Goal: Information Seeking & Learning: Learn about a topic

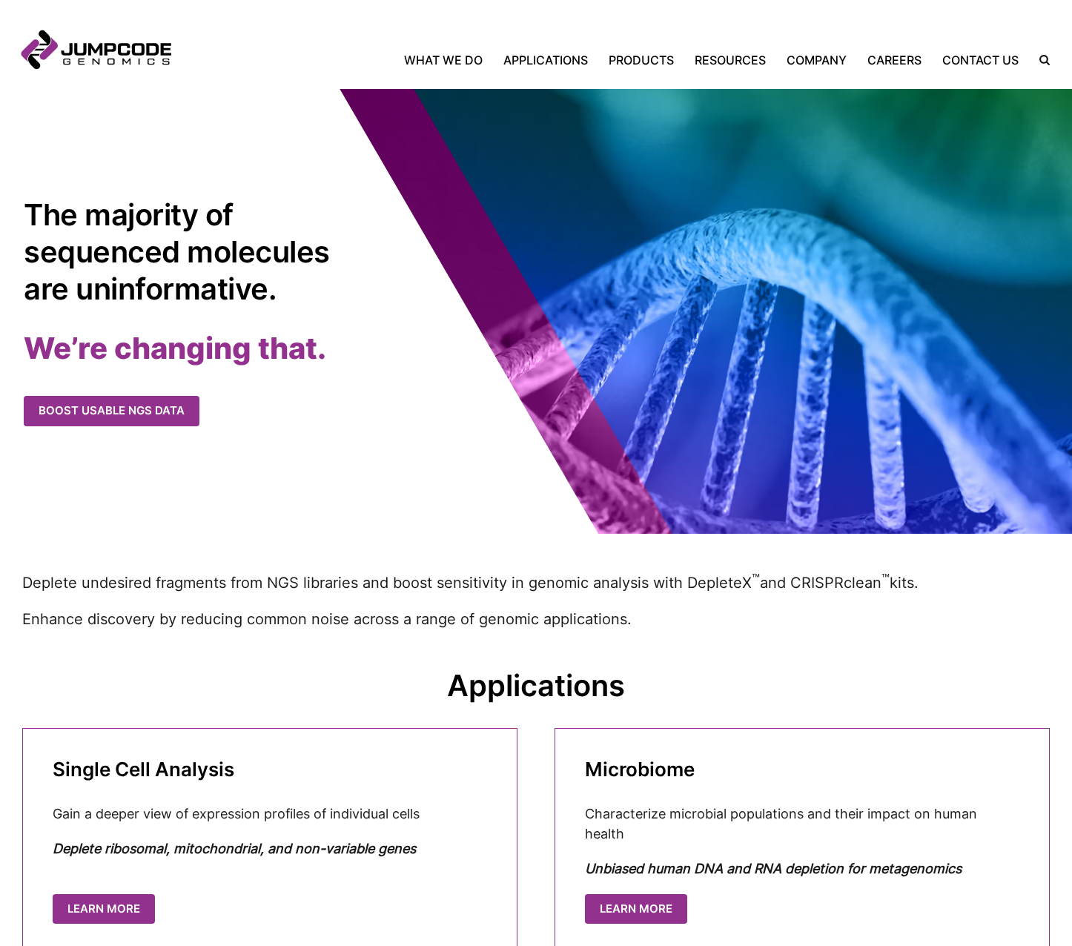
scroll to position [731, 0]
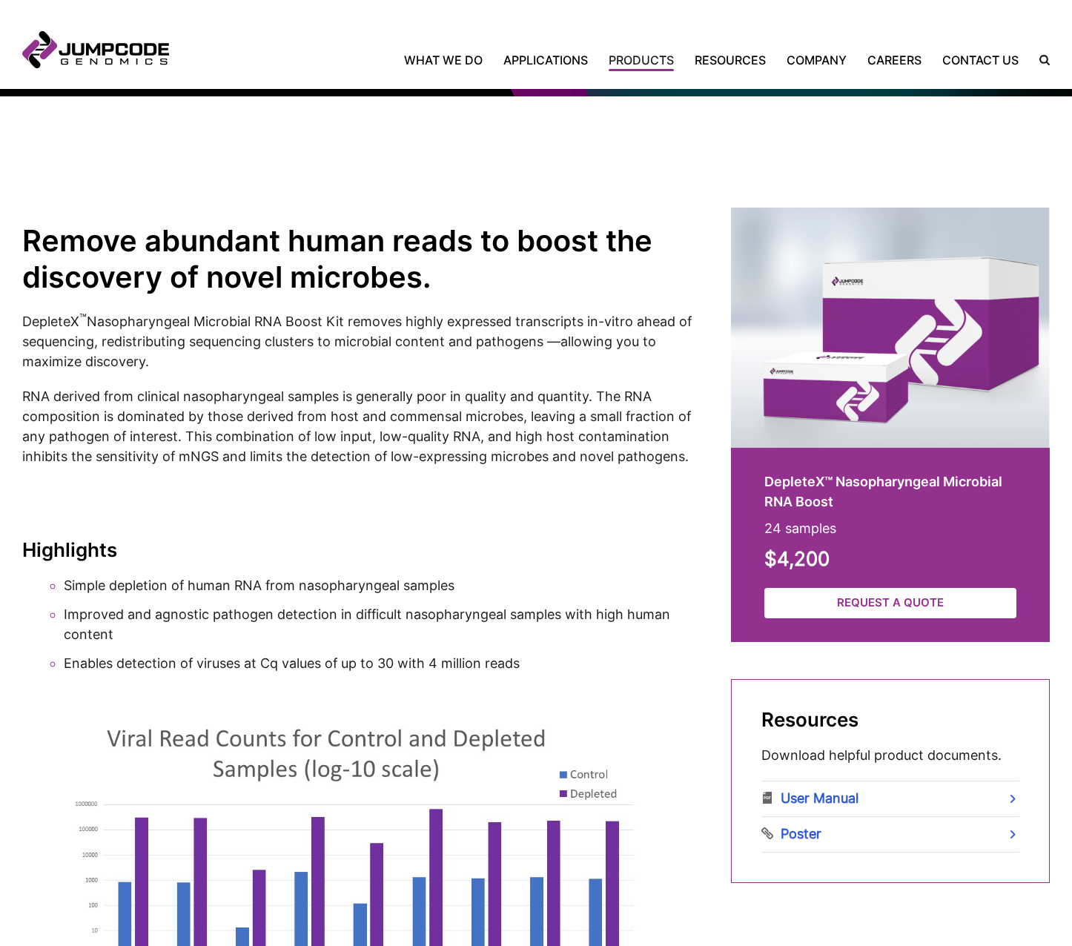
scroll to position [148, 0]
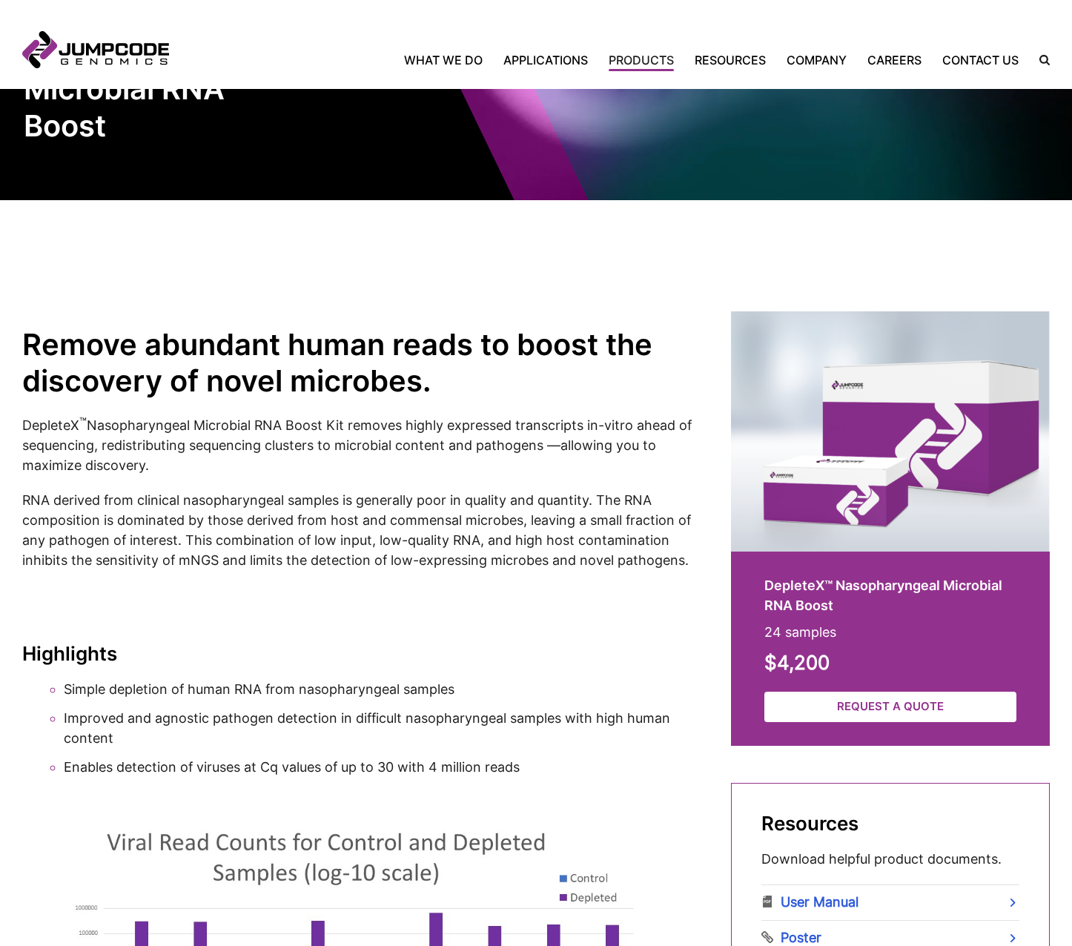
drag, startPoint x: 505, startPoint y: 635, endPoint x: 492, endPoint y: 630, distance: 14.1
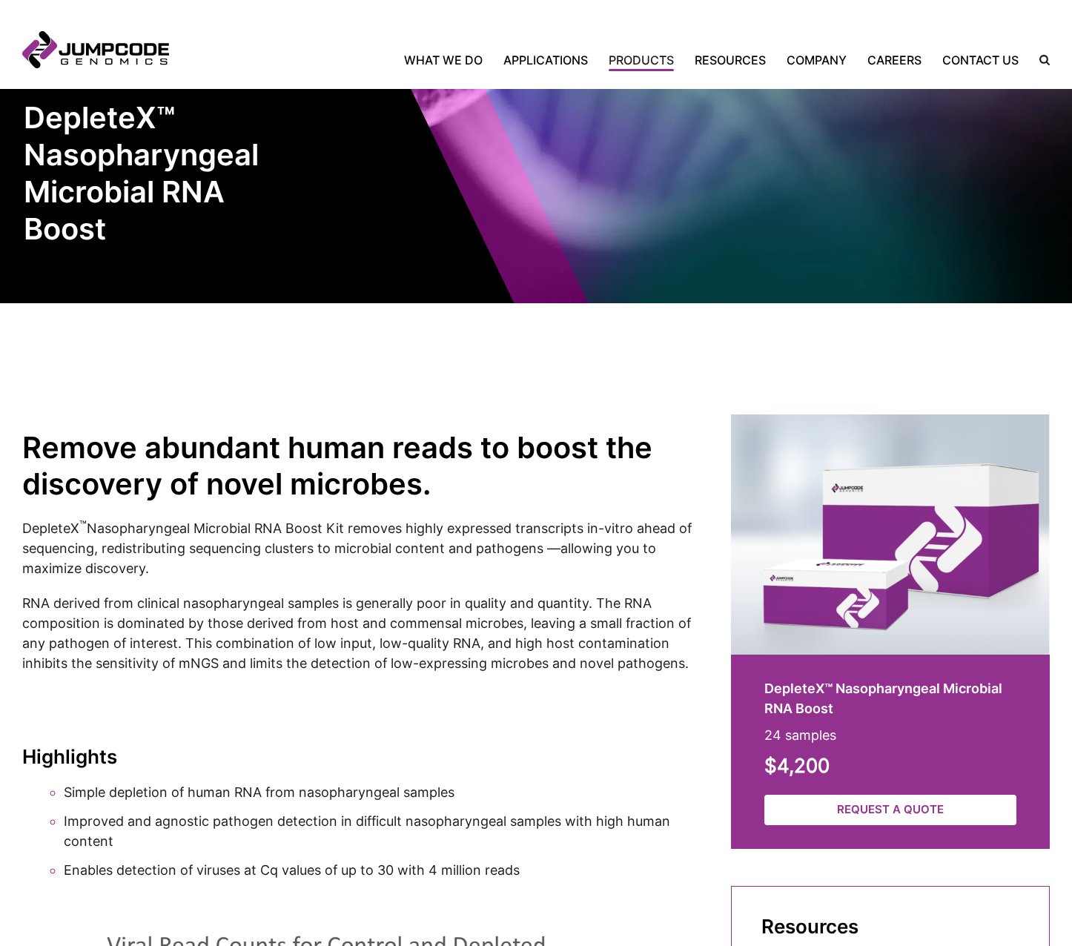
scroll to position [0, 0]
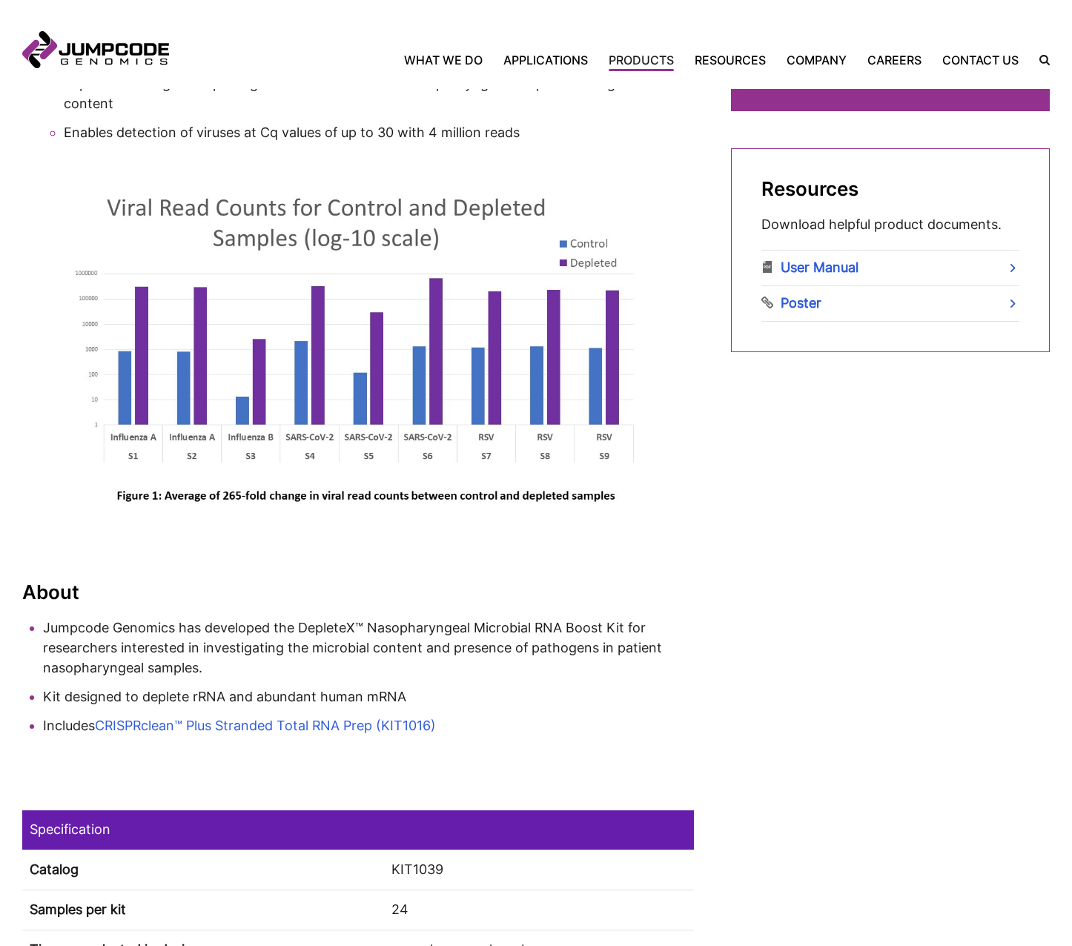
scroll to position [1038, 0]
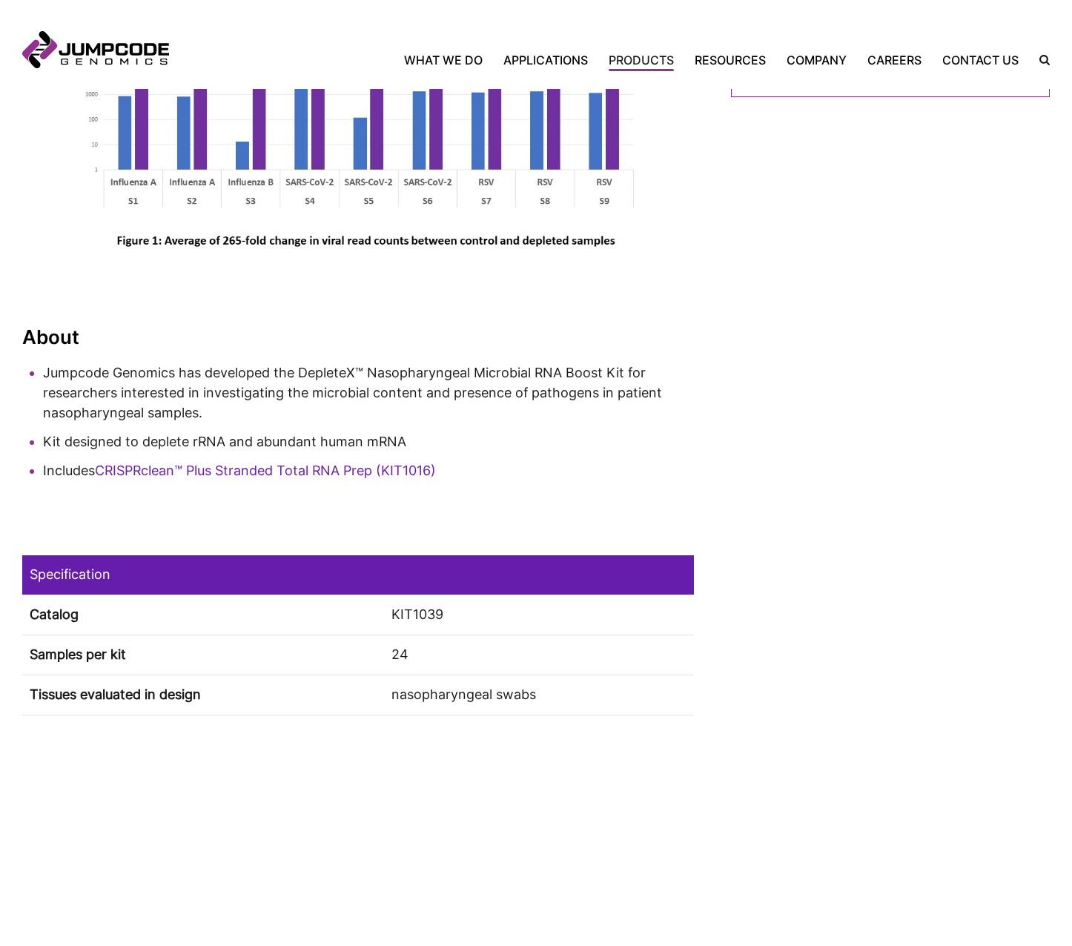
click at [419, 478] on link "CRISPRclean™ Plus Stranded Total RNA Prep (KIT1016)" at bounding box center [265, 471] width 341 height 16
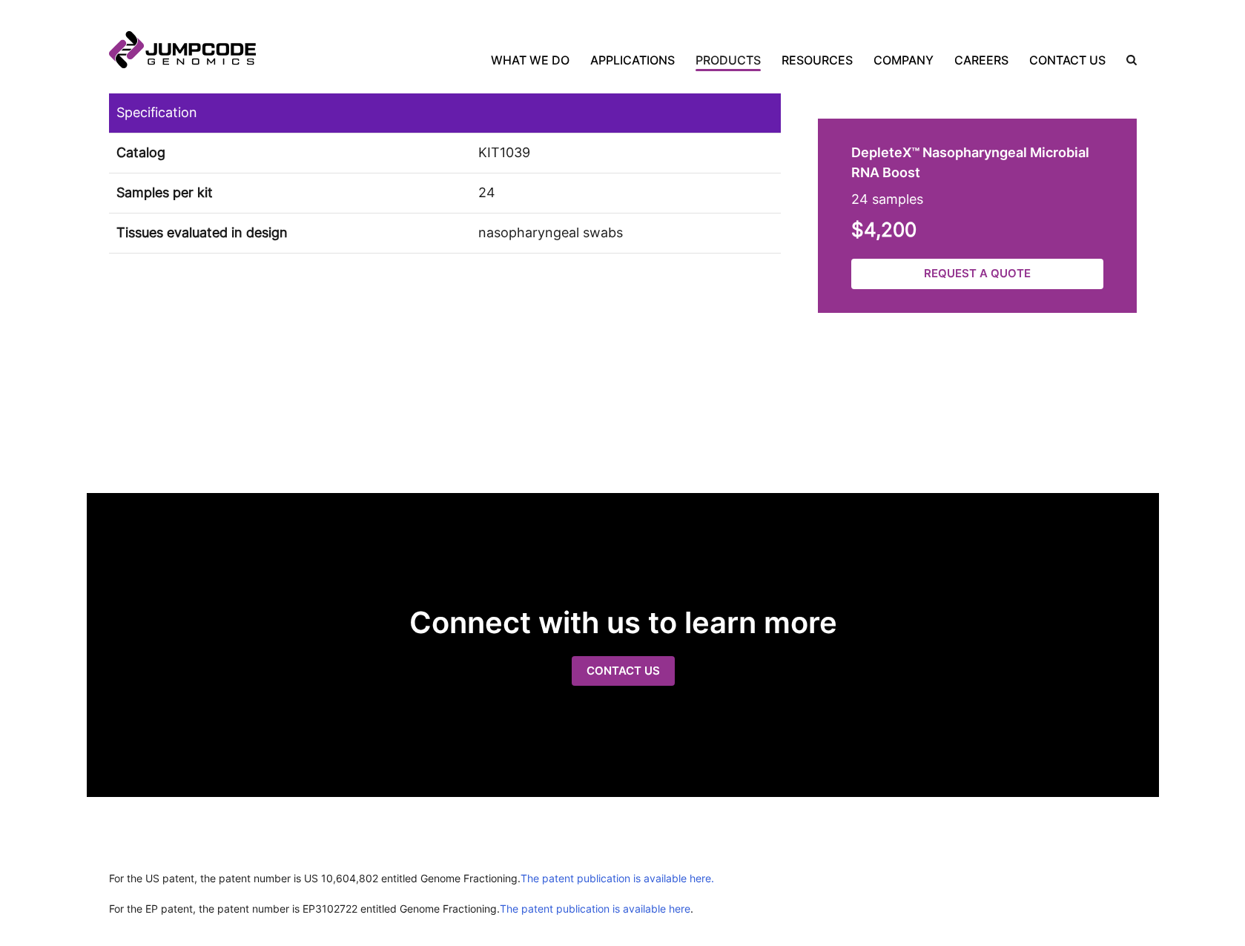
scroll to position [1724, 0]
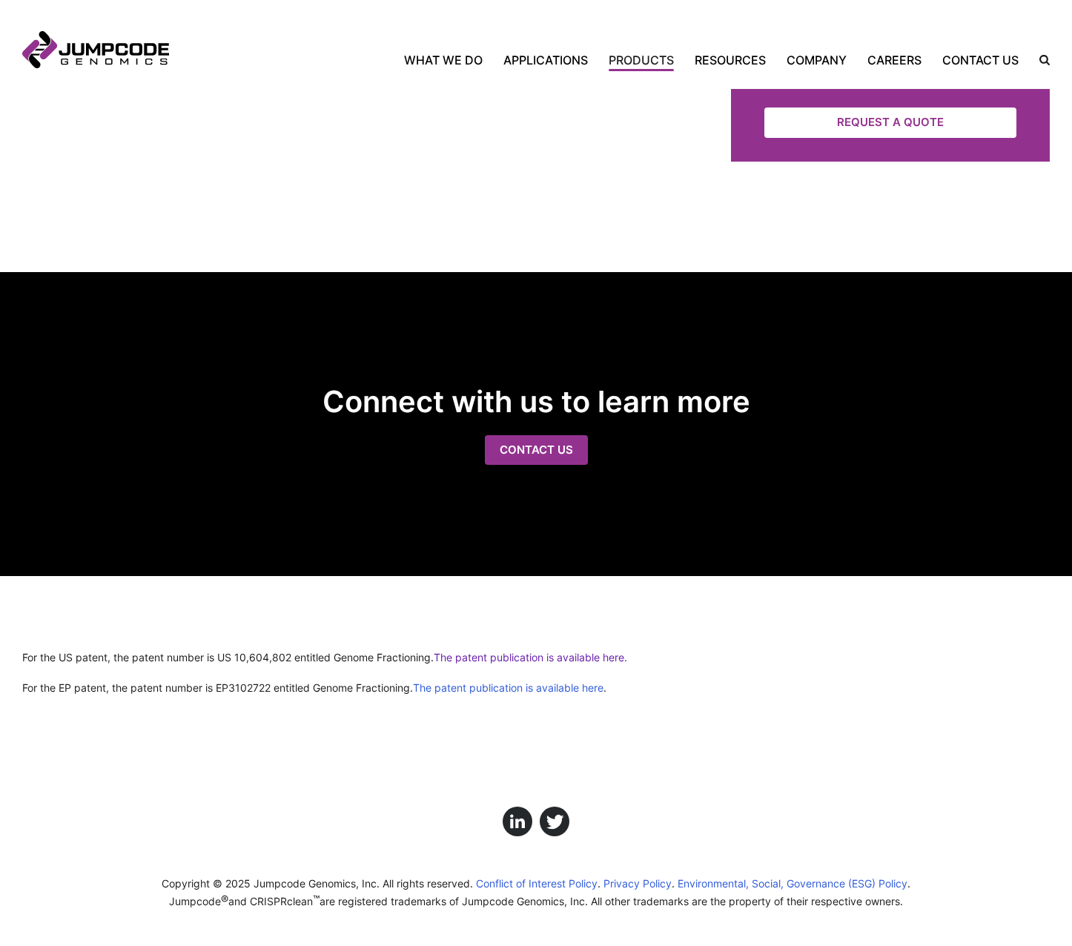
click at [599, 656] on link "The patent publication is available here." at bounding box center [531, 657] width 194 height 13
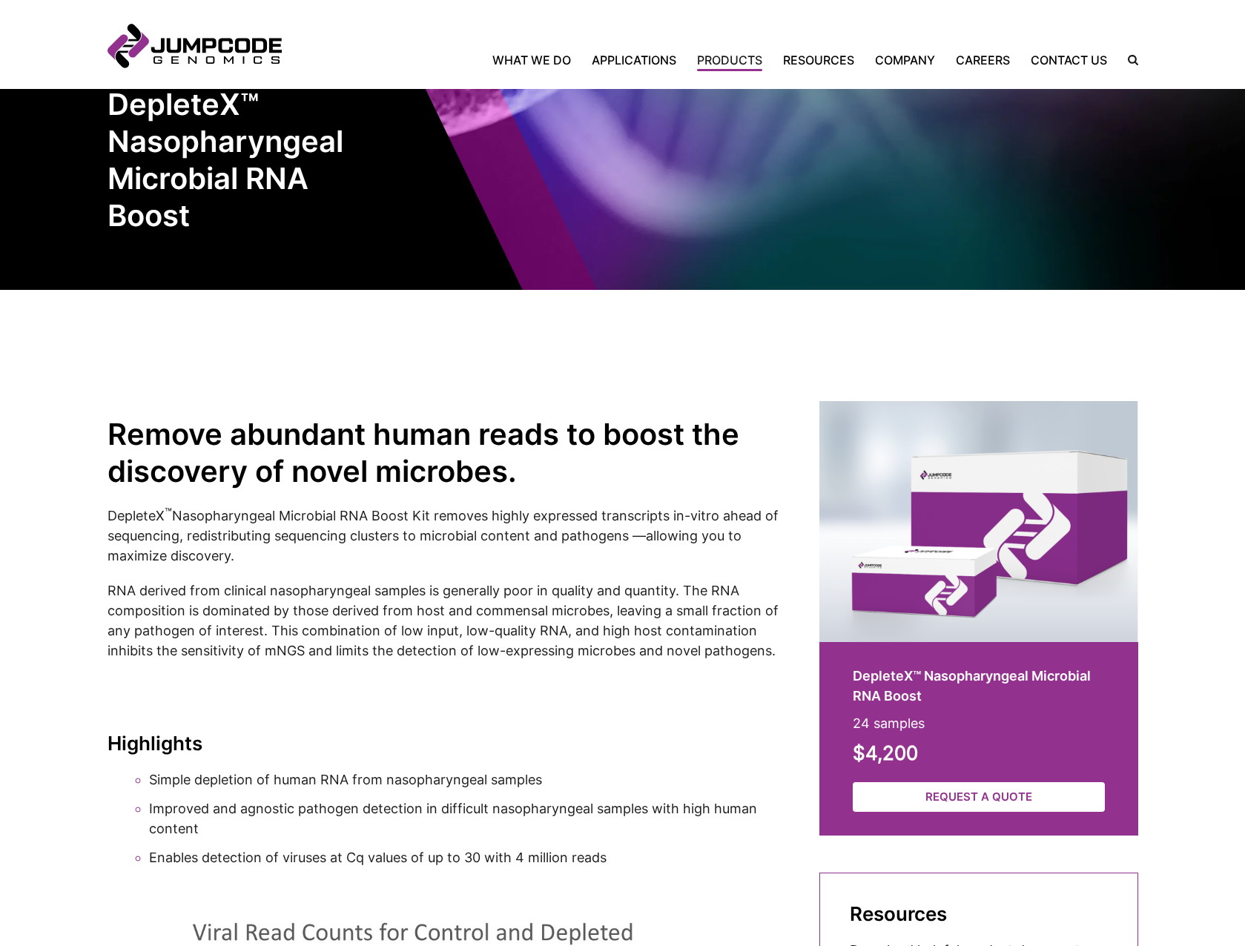
scroll to position [0, 0]
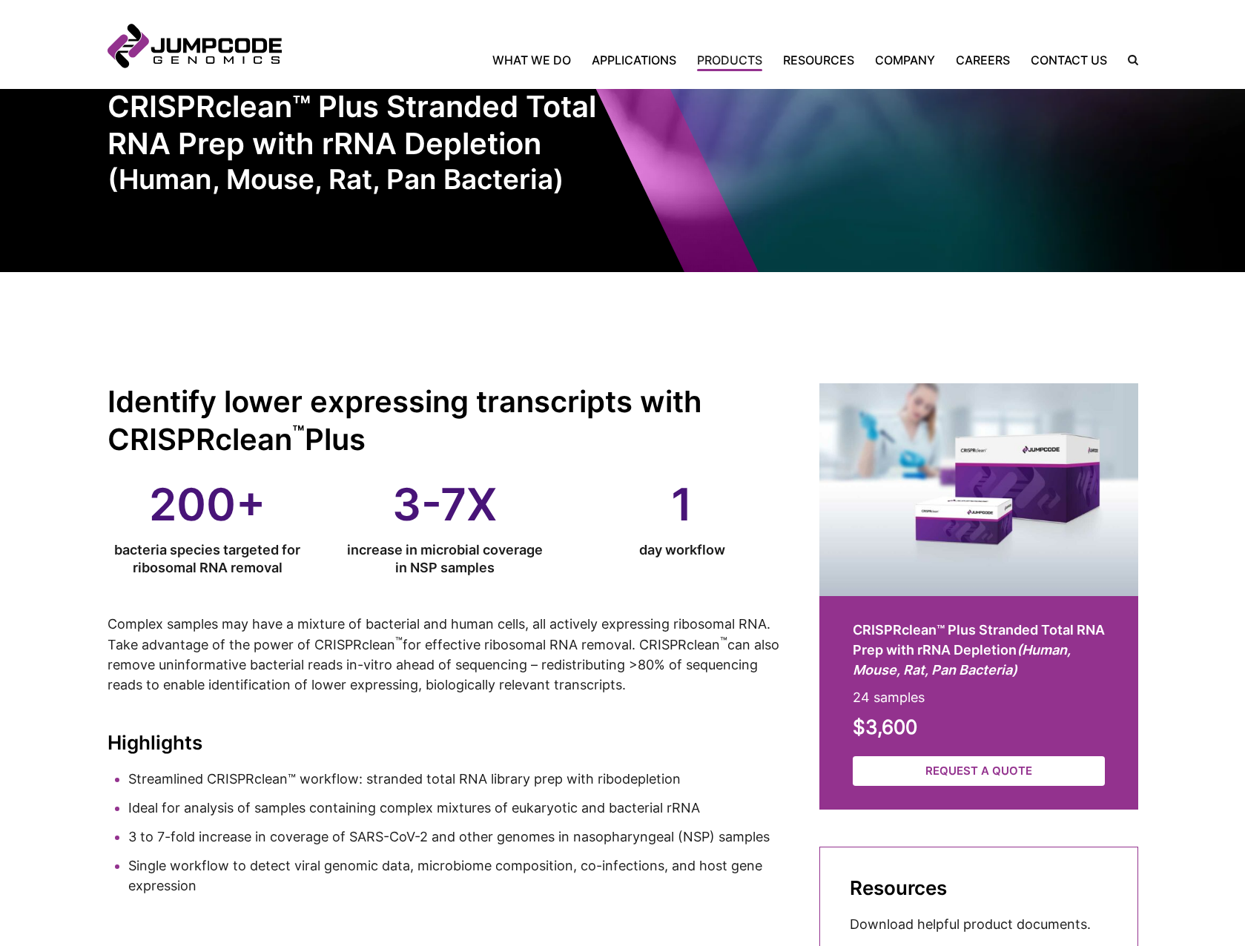
scroll to position [74, 0]
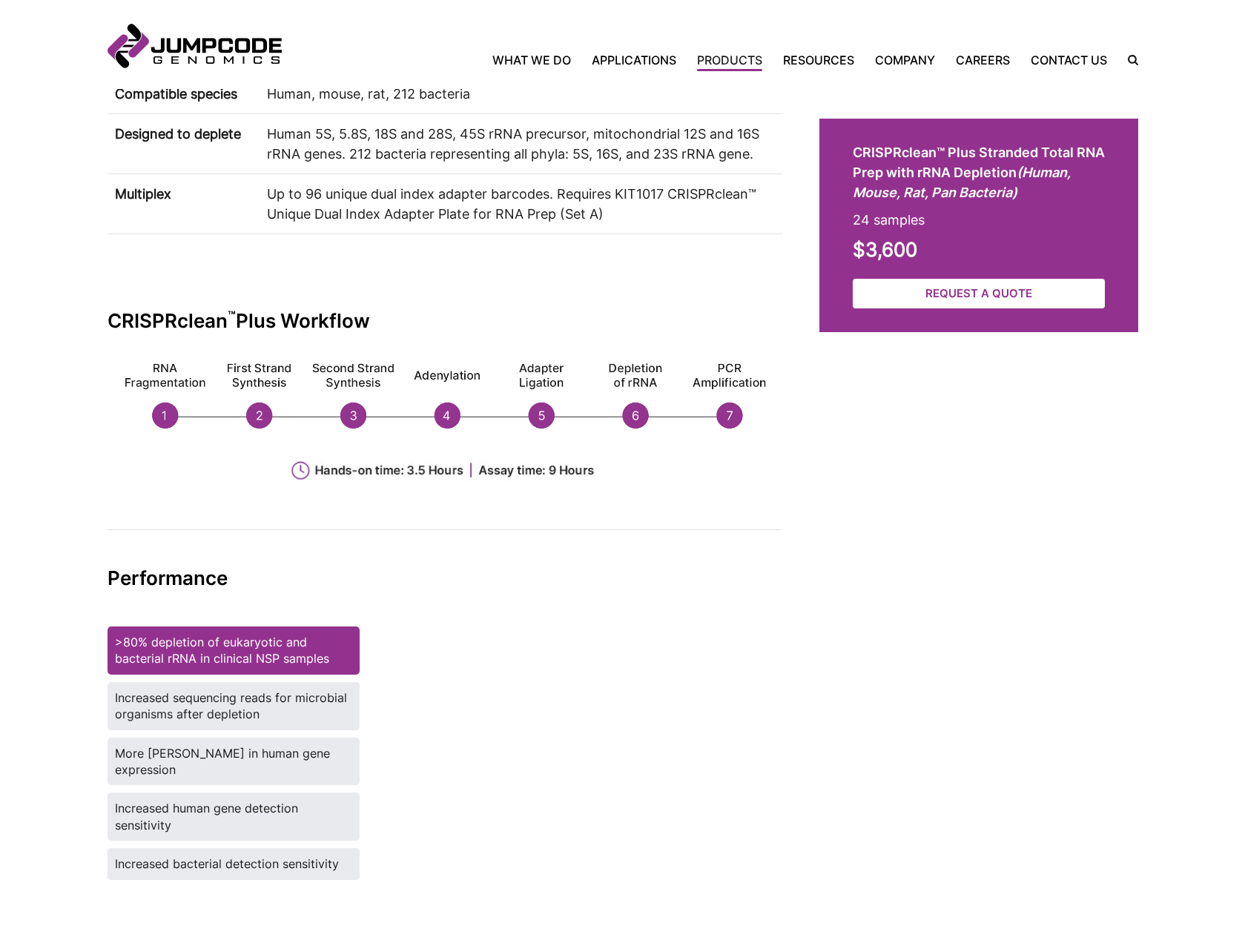
scroll to position [1706, 0]
